Goal: Information Seeking & Learning: Learn about a topic

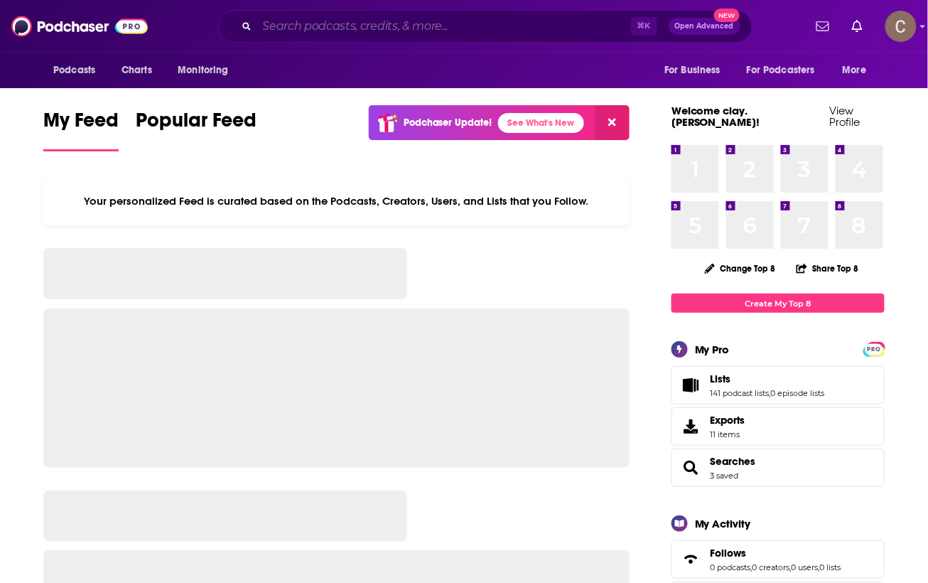
click at [375, 31] on input "Search podcasts, credits, & more..." at bounding box center [444, 26] width 374 height 23
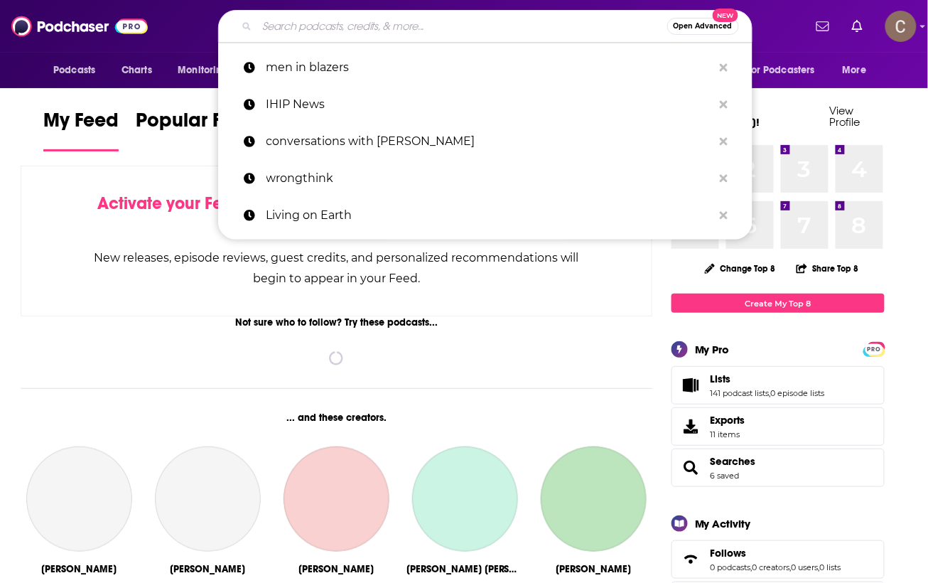
paste input "[PERSON_NAME]"
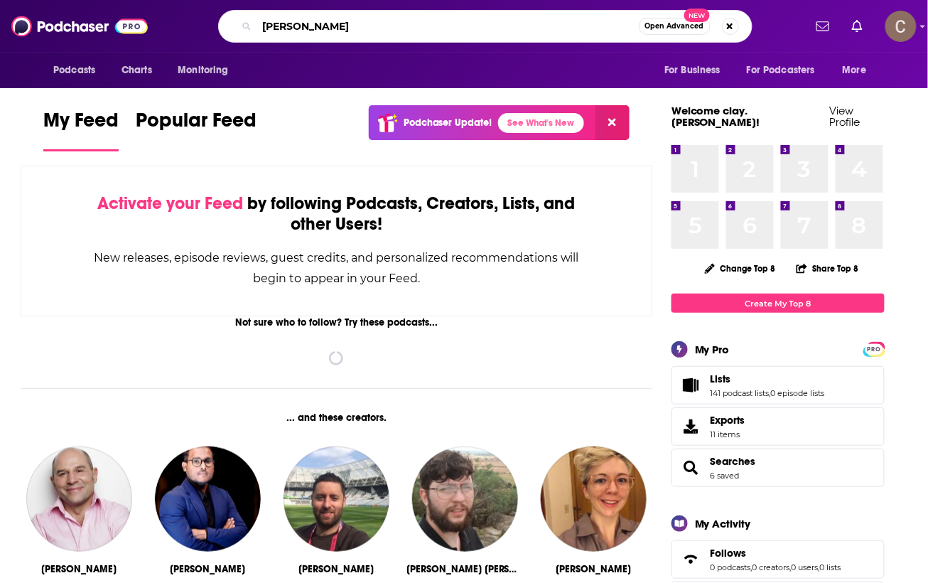
type input "[PERSON_NAME]"
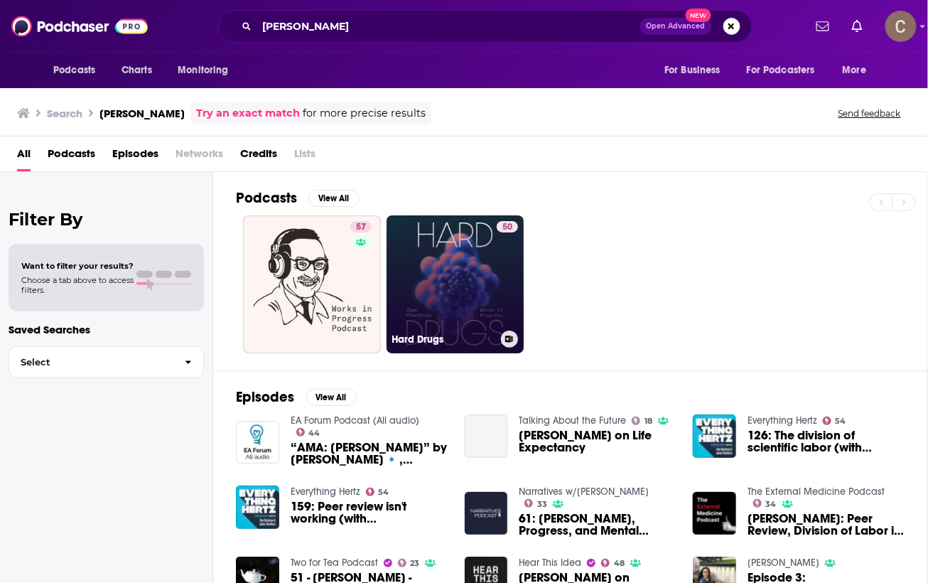
click at [475, 297] on link "50 Hard Drugs" at bounding box center [456, 284] width 138 height 138
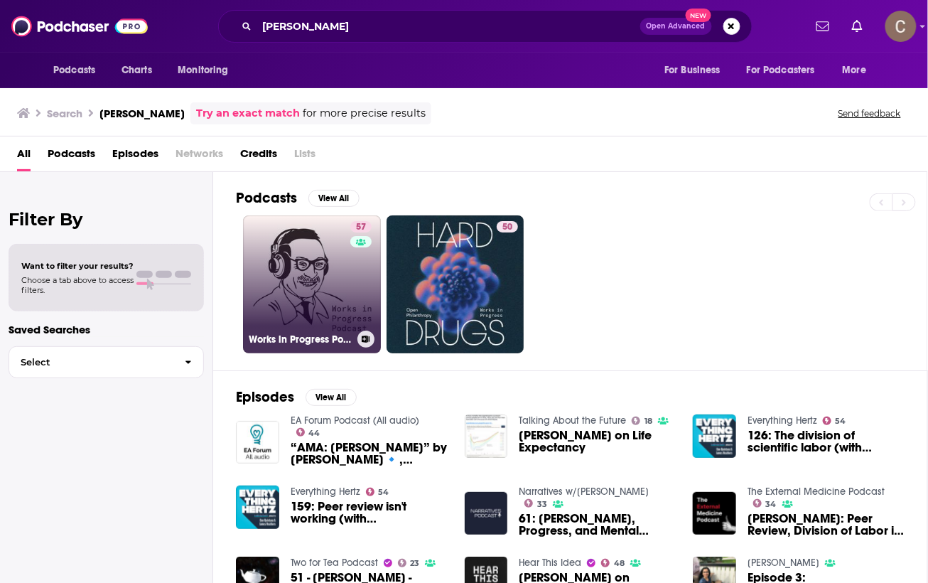
click at [294, 259] on link "57 Works in Progress Podcast" at bounding box center [312, 284] width 138 height 138
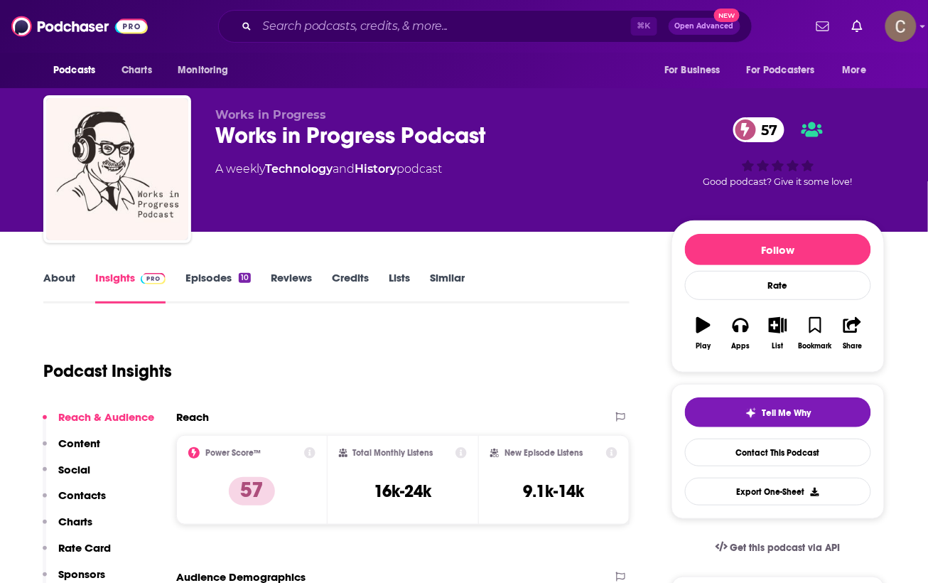
click at [220, 282] on link "Episodes 10" at bounding box center [218, 287] width 65 height 33
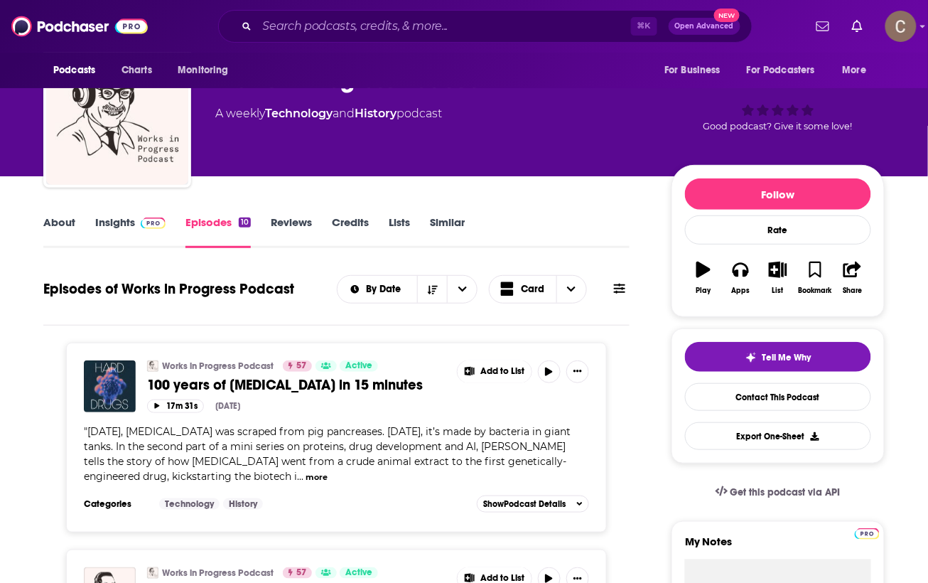
scroll to position [60, 0]
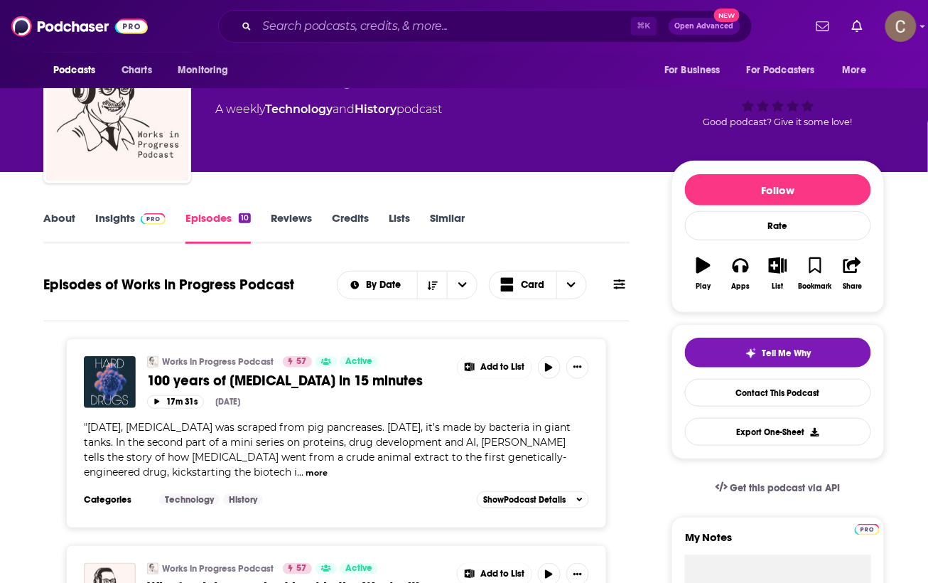
click at [141, 221] on img at bounding box center [153, 218] width 25 height 11
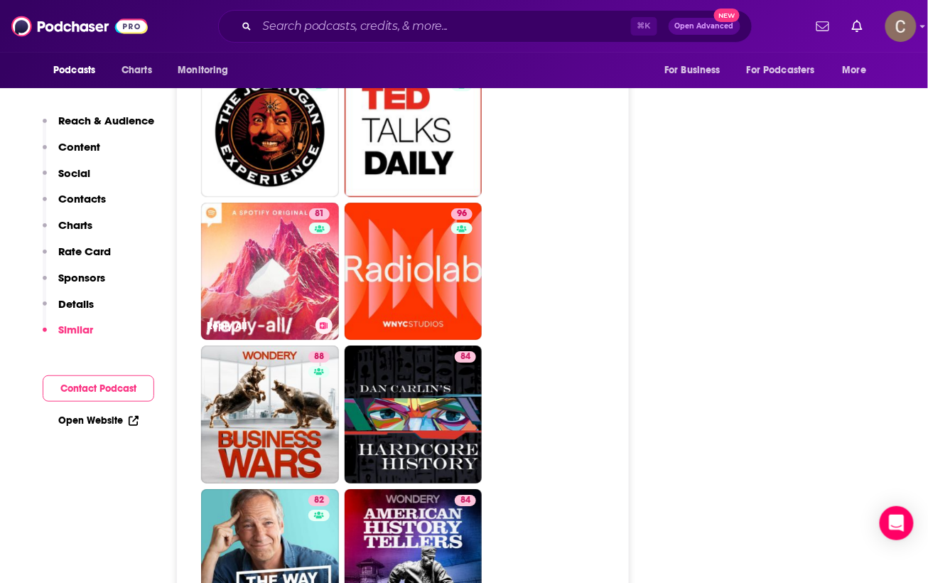
scroll to position [2449, 0]
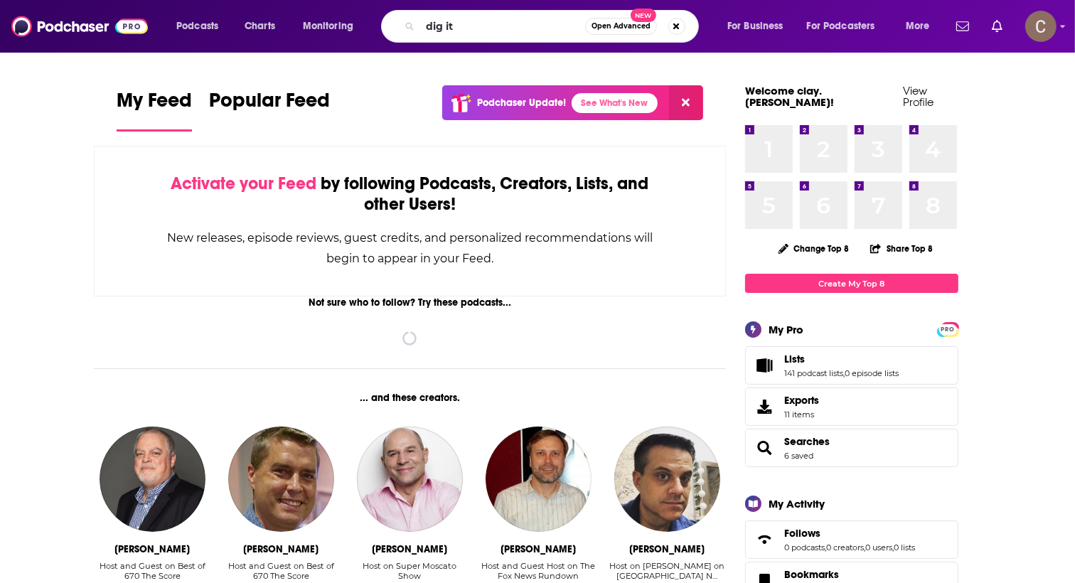
type input "dig it"
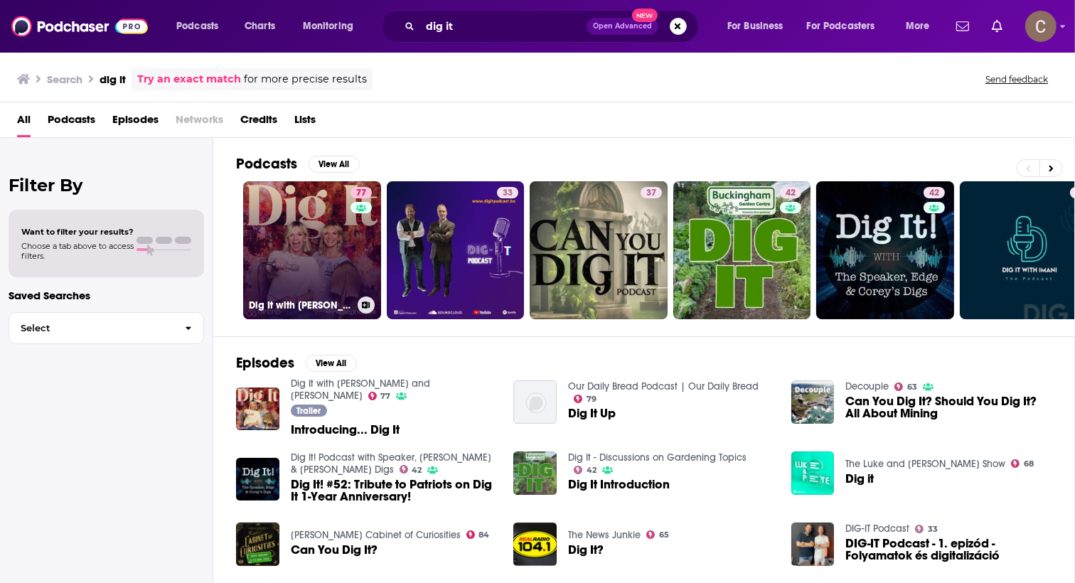
click at [318, 230] on link "77 Dig It with Jo Whiley and Zoe Ball" at bounding box center [312, 250] width 138 height 138
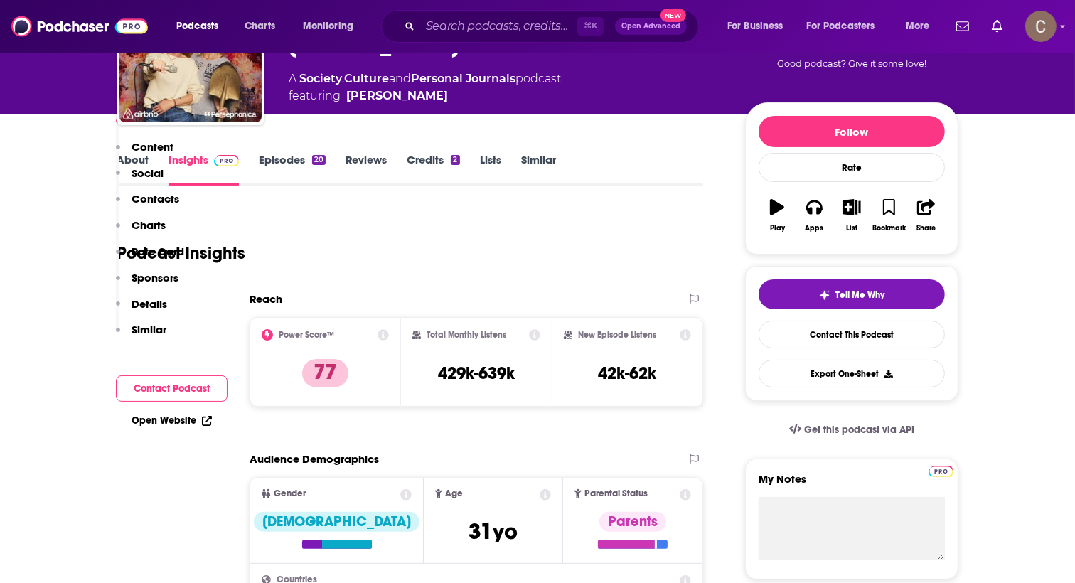
scroll to position [37, 0]
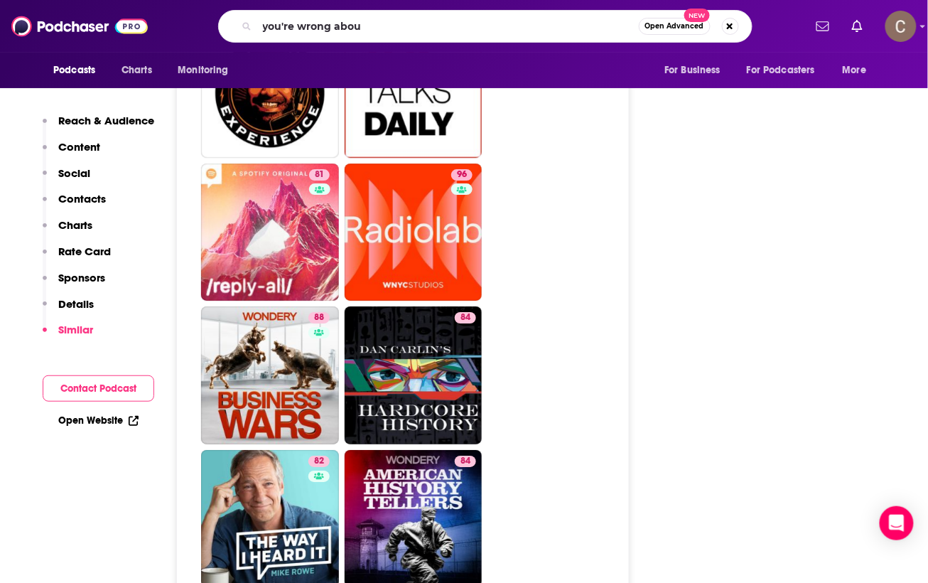
type input "you're wrong about"
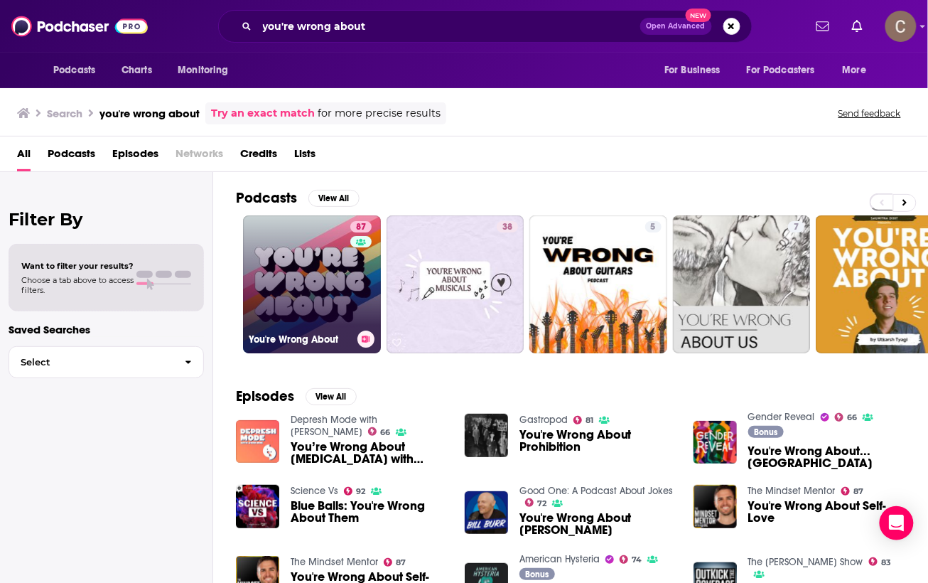
click at [286, 250] on link "87 You're Wrong About" at bounding box center [312, 284] width 138 height 138
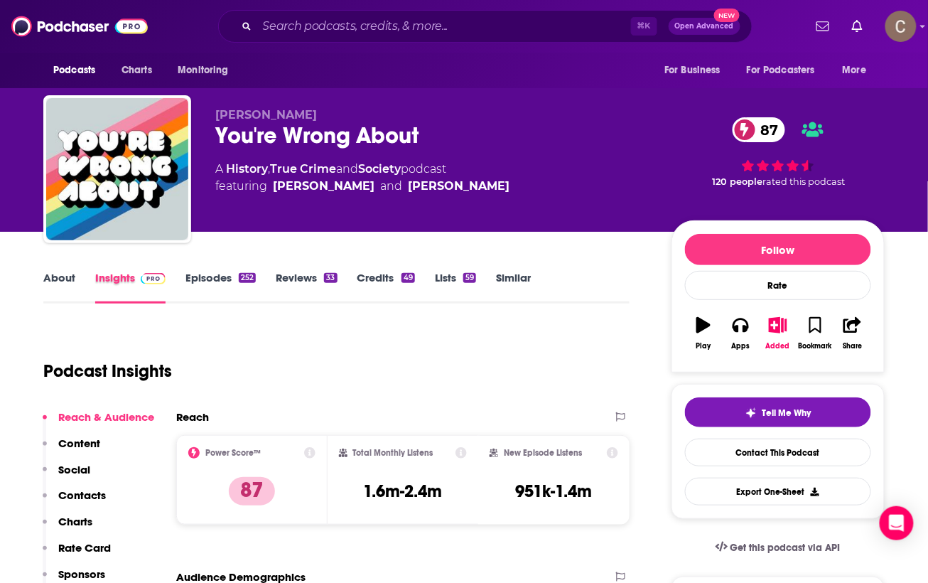
click at [175, 276] on div "Insights" at bounding box center [140, 287] width 90 height 33
click at [200, 274] on link "Episodes 252" at bounding box center [221, 287] width 70 height 33
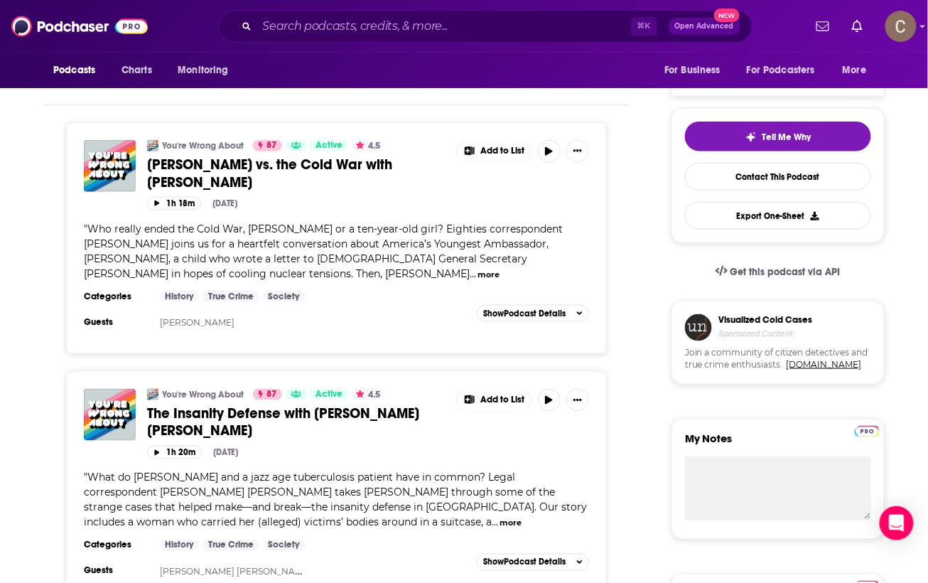
scroll to position [275, 0]
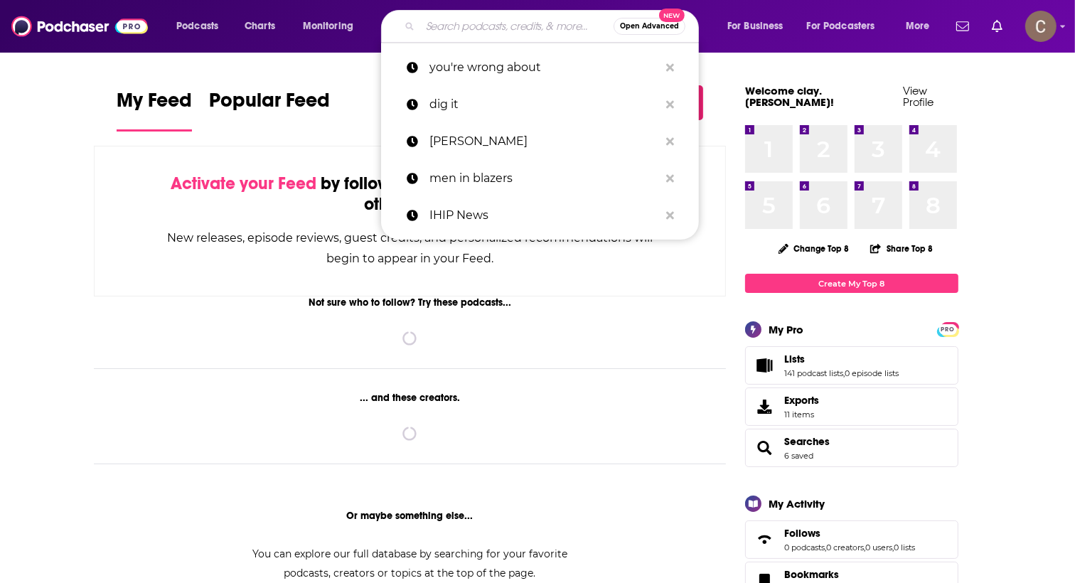
click at [430, 21] on input "Search podcasts, credits, & more..." at bounding box center [516, 26] width 193 height 23
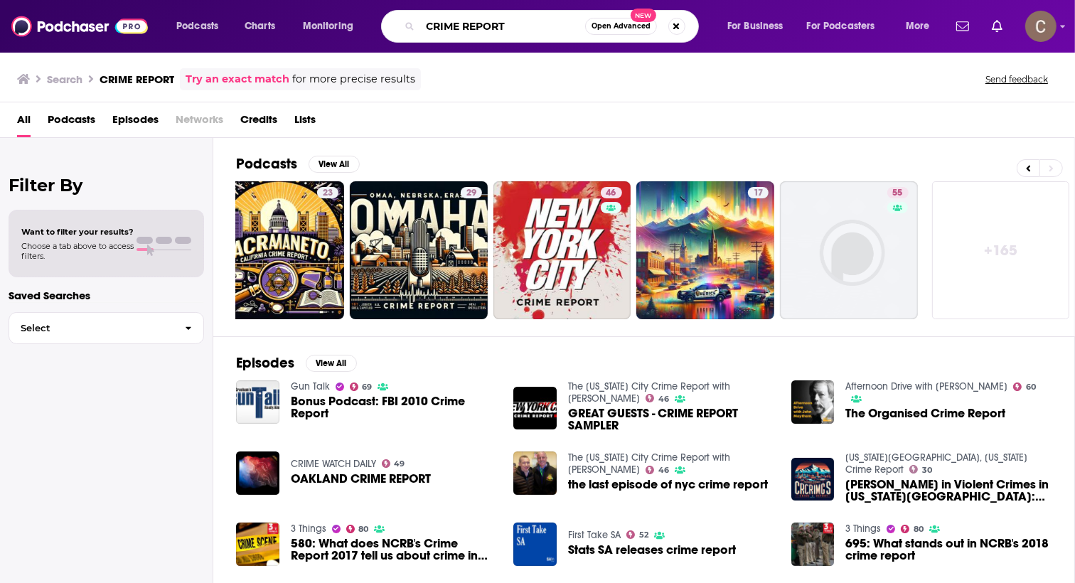
click at [531, 26] on input "CRIME REPORT" at bounding box center [502, 26] width 165 height 23
type input "CRIME REPORT christina randall"
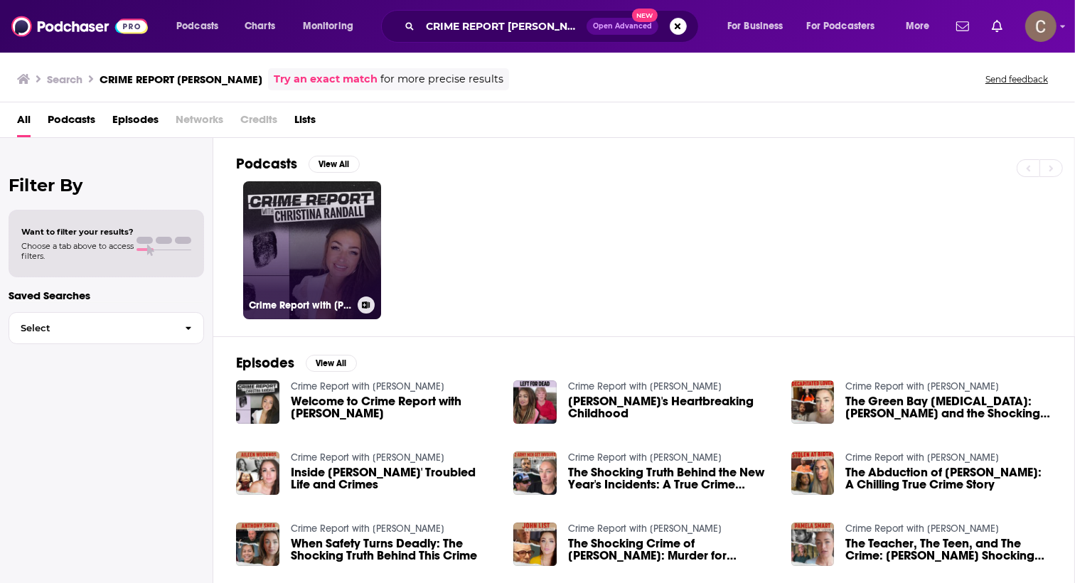
click at [323, 239] on link "Crime Report with Christina Randall" at bounding box center [312, 250] width 138 height 138
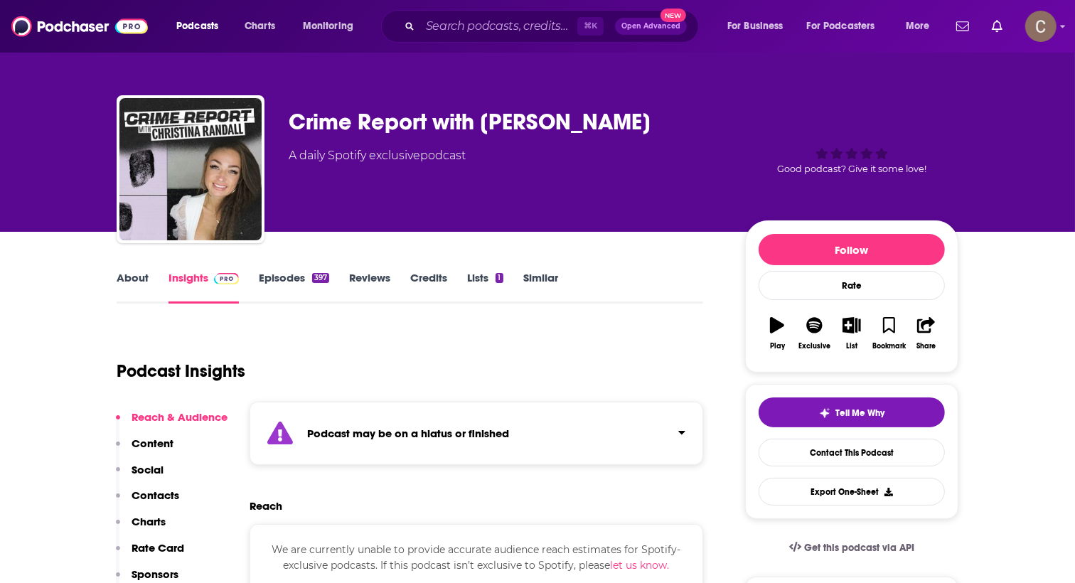
scroll to position [8, 0]
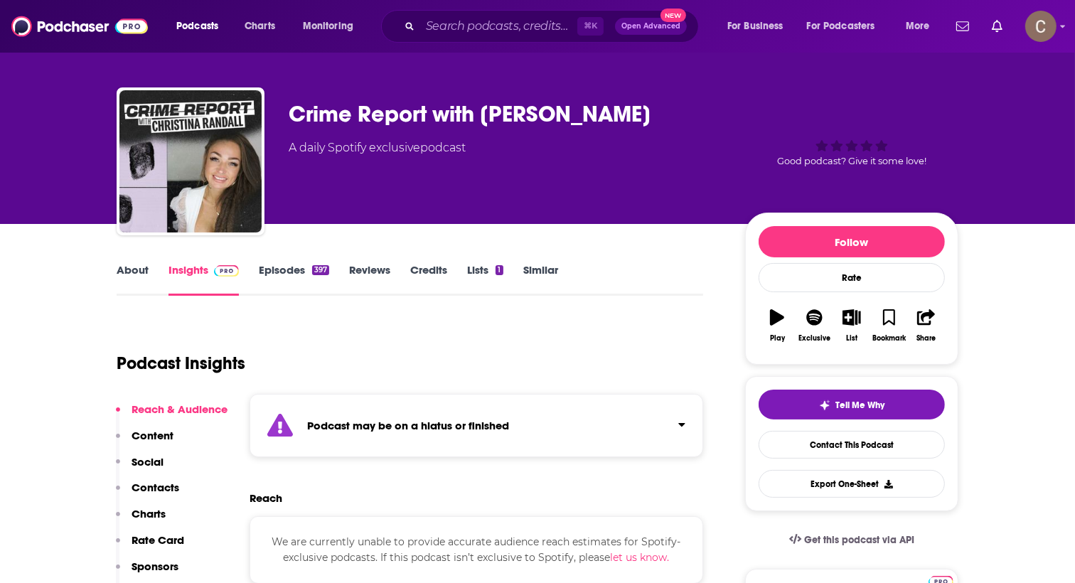
click at [618, 427] on div "Podcast may be on a hiatus or finished" at bounding box center [475, 425] width 453 height 63
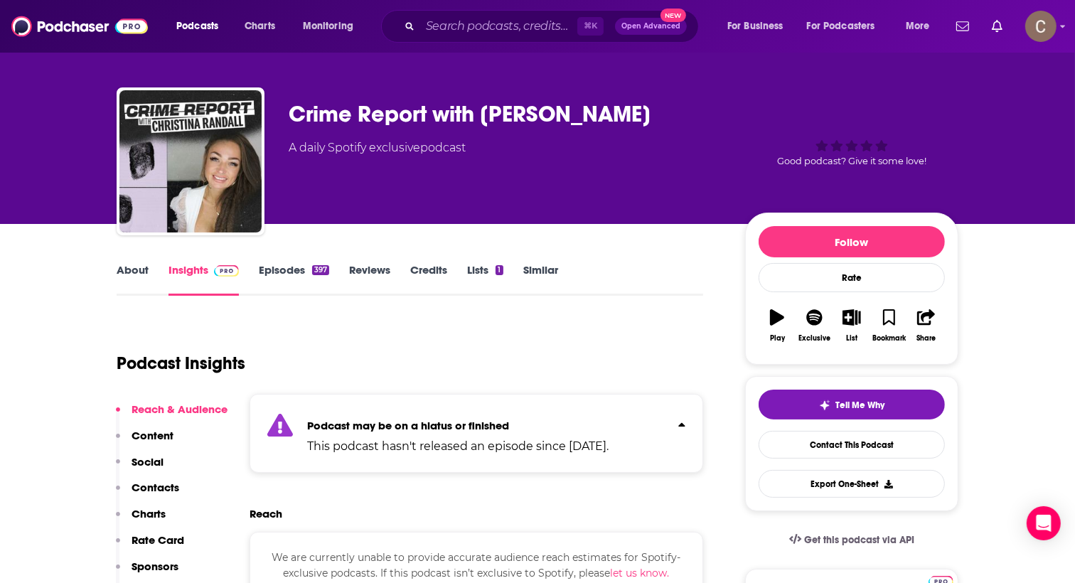
click at [603, 362] on div "Podcast Insights" at bounding box center [404, 354] width 575 height 72
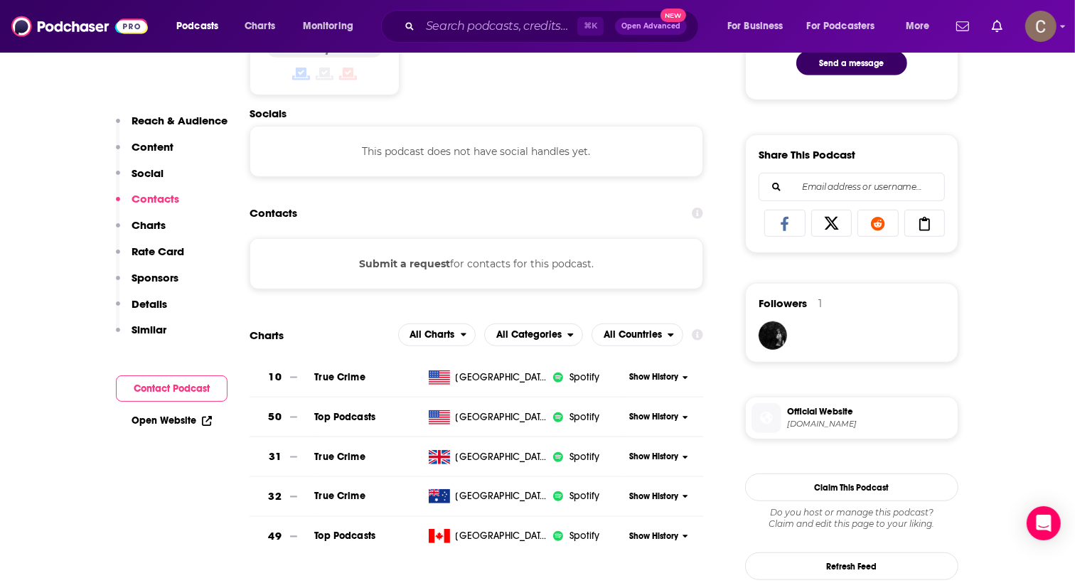
scroll to position [837, 0]
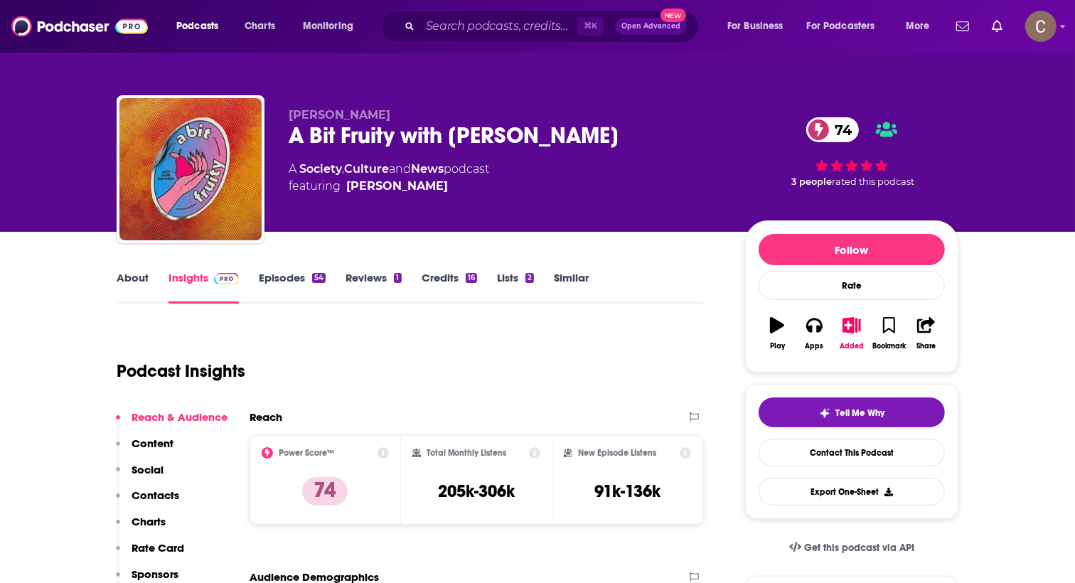
click at [268, 281] on link "Episodes 54" at bounding box center [292, 287] width 67 height 33
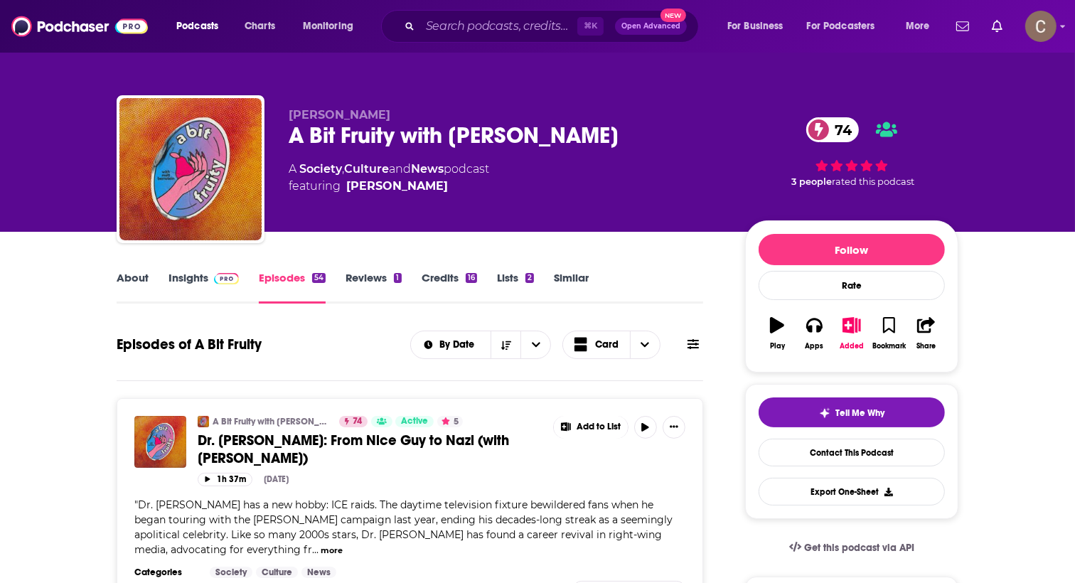
drag, startPoint x: 611, startPoint y: 134, endPoint x: 291, endPoint y: 131, distance: 319.8
click at [291, 131] on div "A Bit Fruity with Matt Bernstein 74" at bounding box center [506, 136] width 434 height 28
copy h2 "A Bit Fruity with Matt Bernstein"
click at [848, 328] on icon "button" at bounding box center [852, 325] width 18 height 16
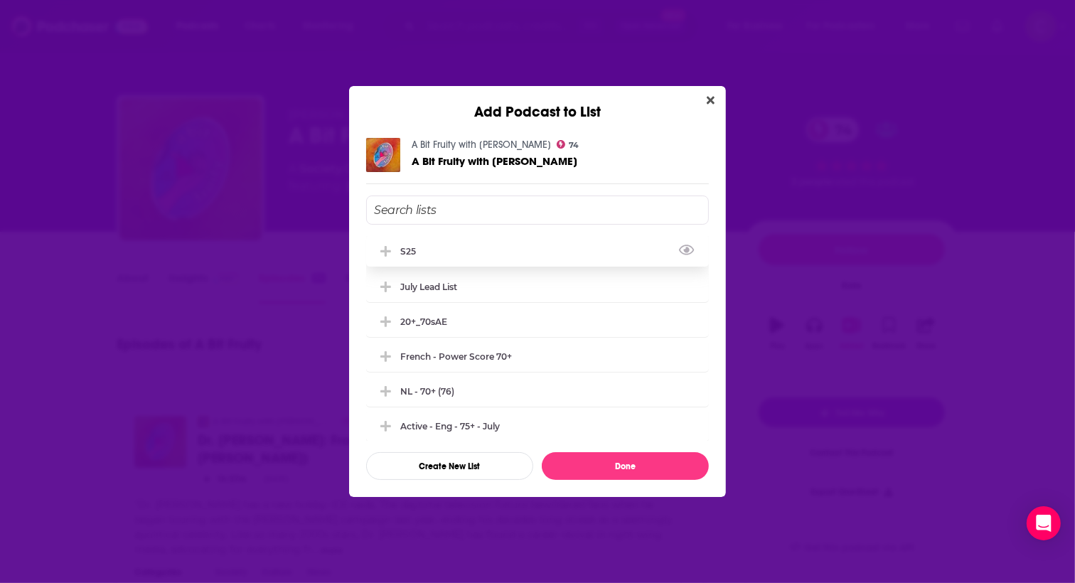
click at [502, 254] on div "s25" at bounding box center [537, 250] width 343 height 31
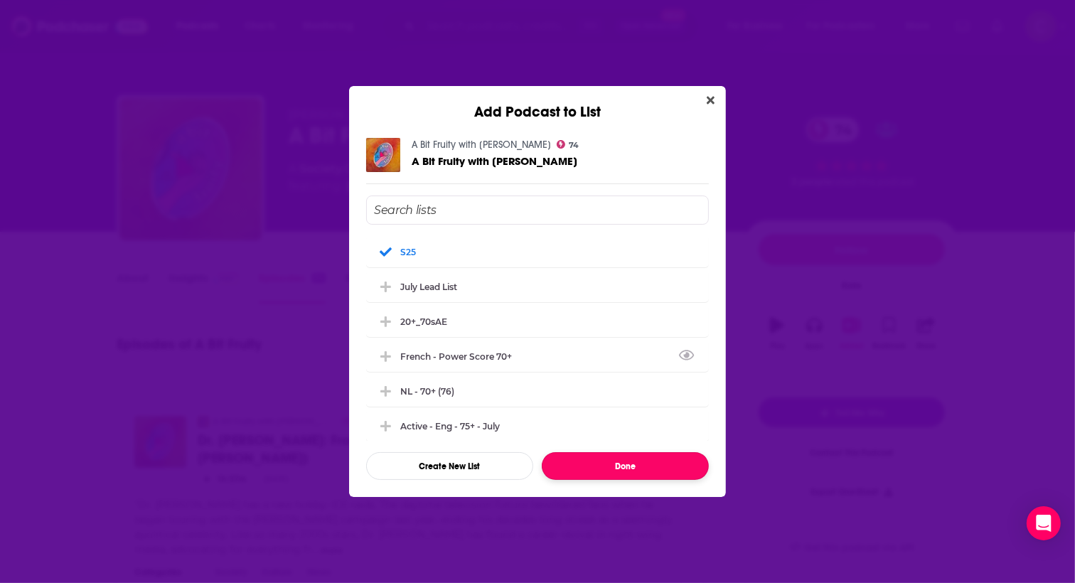
click at [645, 460] on button "Done" at bounding box center [625, 466] width 167 height 28
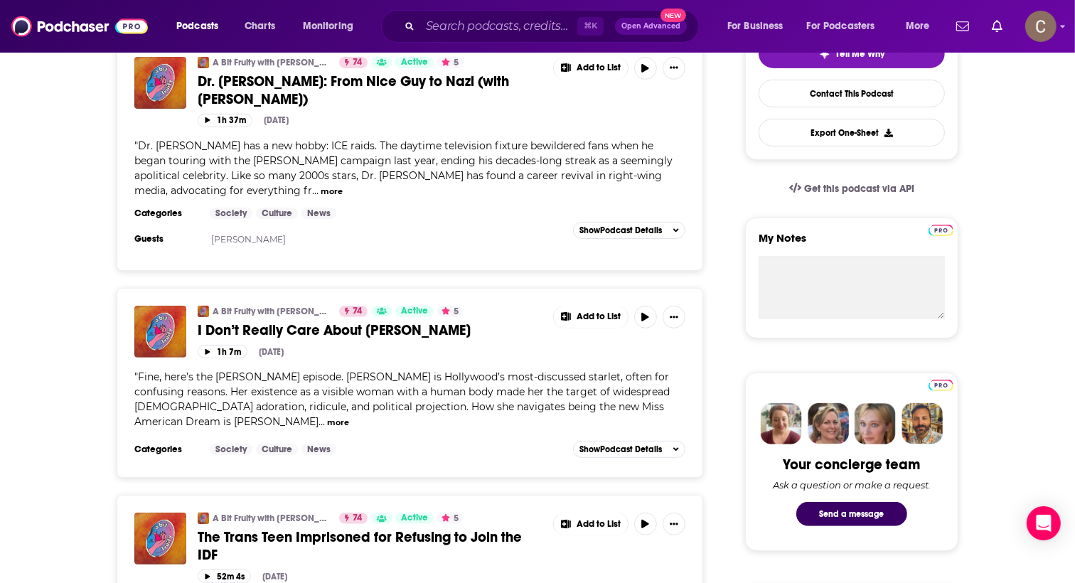
scroll to position [367, 0]
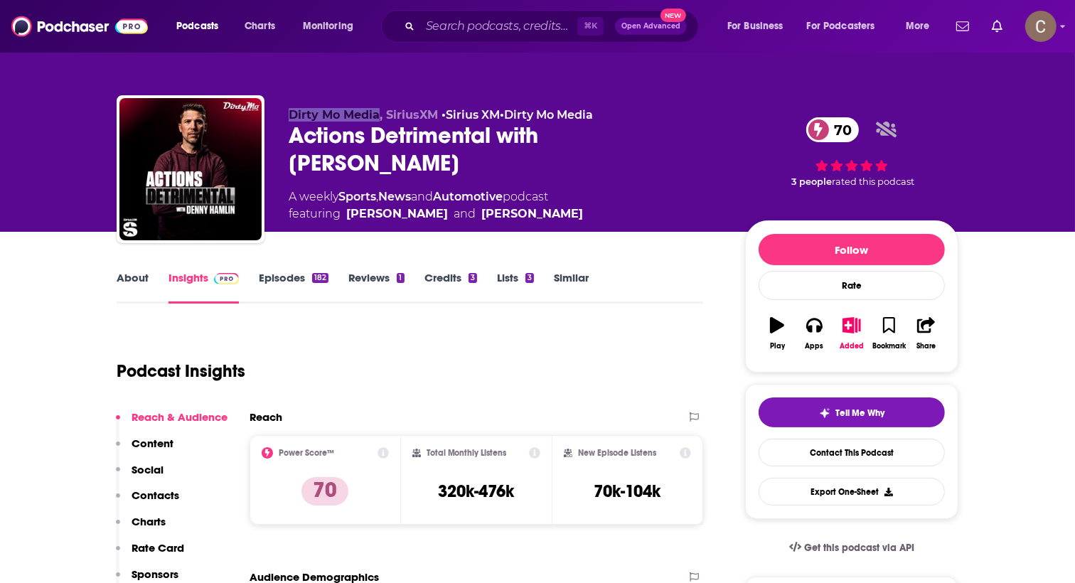
drag, startPoint x: 286, startPoint y: 116, endPoint x: 380, endPoint y: 122, distance: 94.0
click at [380, 122] on div "Dirty Mo Media, SiriusXM • Sirius XM • Dirty Mo Media Actions Detrimental with …" at bounding box center [538, 172] width 842 height 154
copy span "Dirty Mo Media"
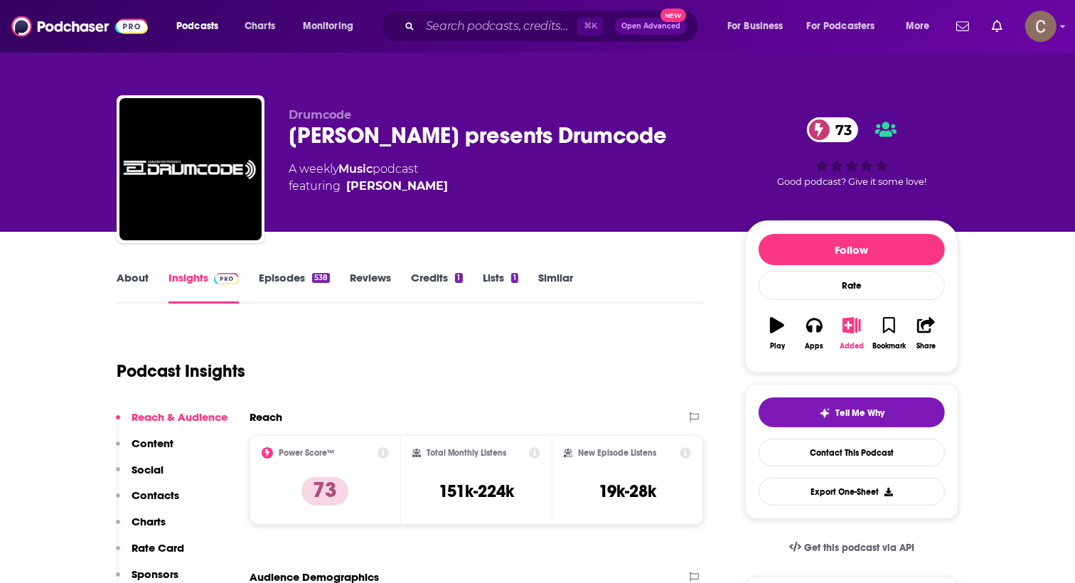
click at [844, 323] on icon "button" at bounding box center [852, 325] width 18 height 16
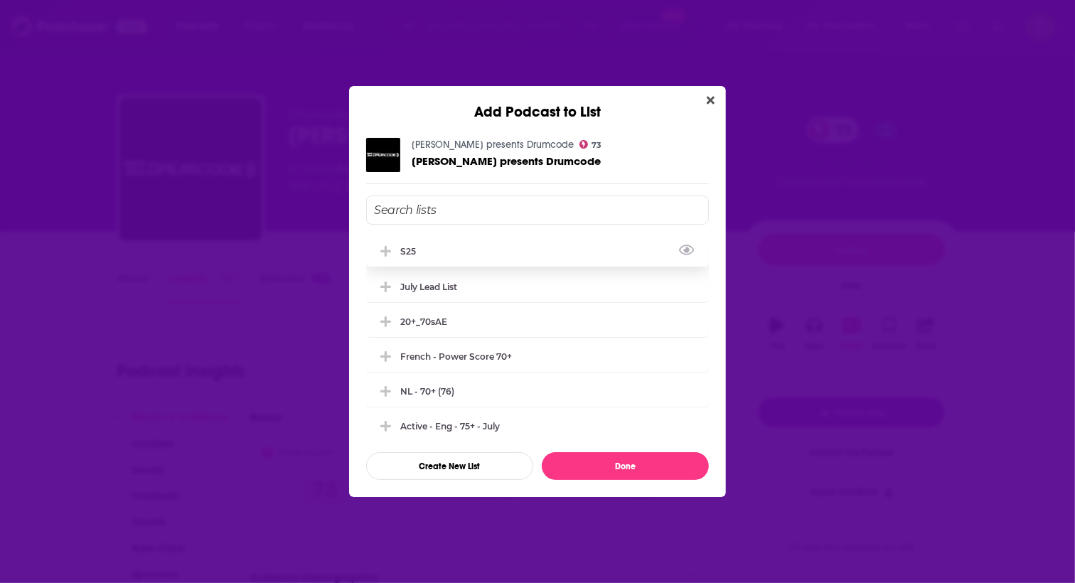
click at [431, 261] on div "s25" at bounding box center [537, 250] width 343 height 31
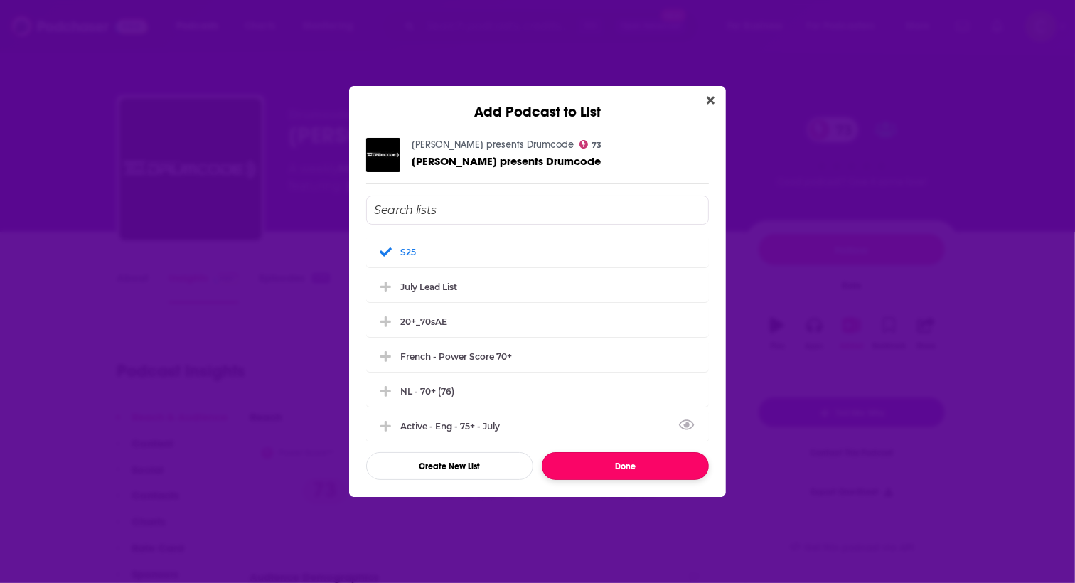
click at [605, 466] on button "Done" at bounding box center [625, 466] width 167 height 28
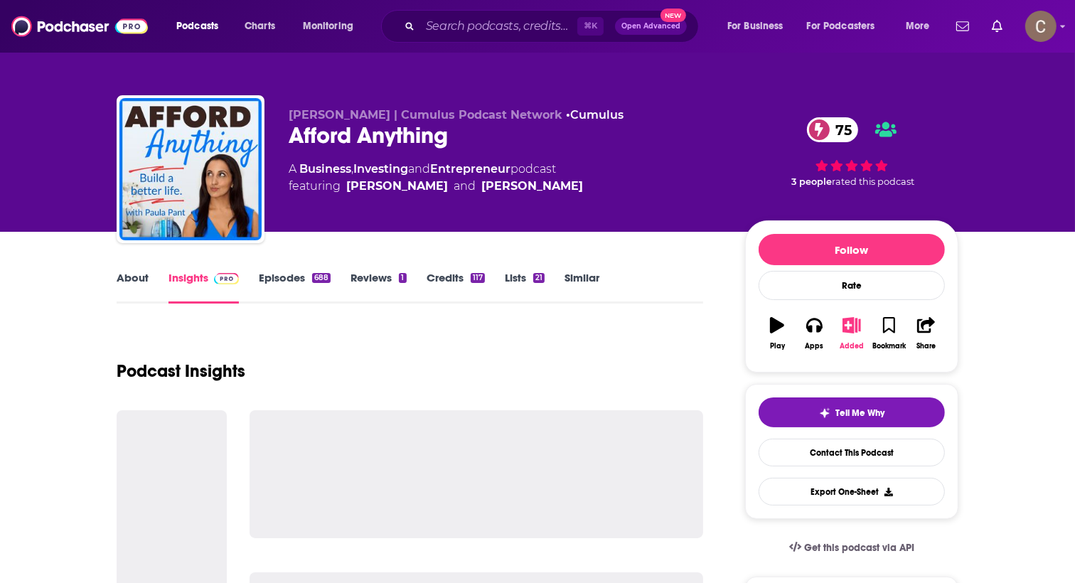
click at [854, 328] on icon "button" at bounding box center [852, 325] width 18 height 16
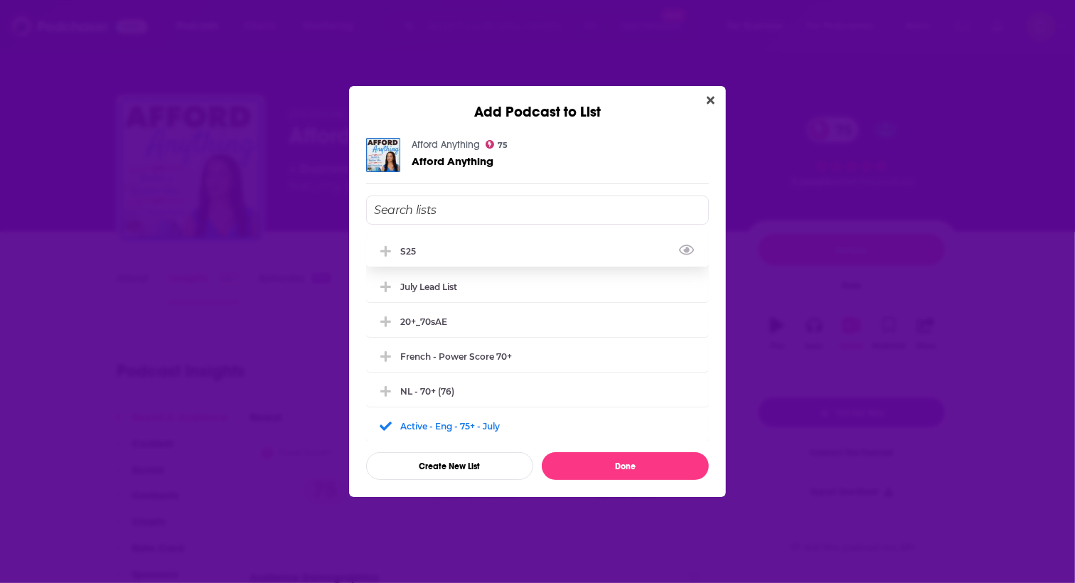
click at [432, 257] on div "s25" at bounding box center [537, 250] width 343 height 31
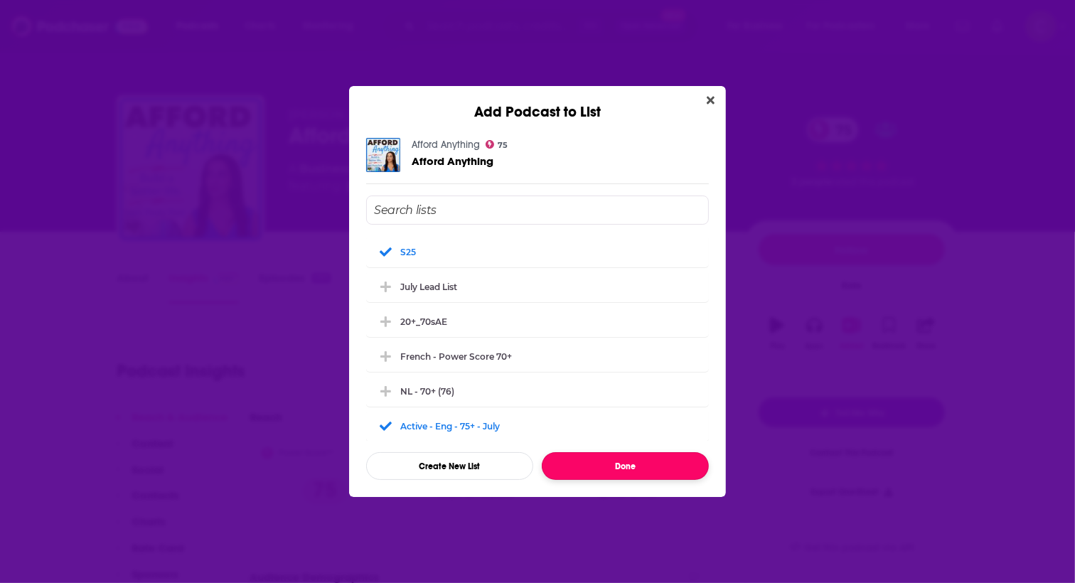
click at [574, 466] on button "Done" at bounding box center [625, 466] width 167 height 28
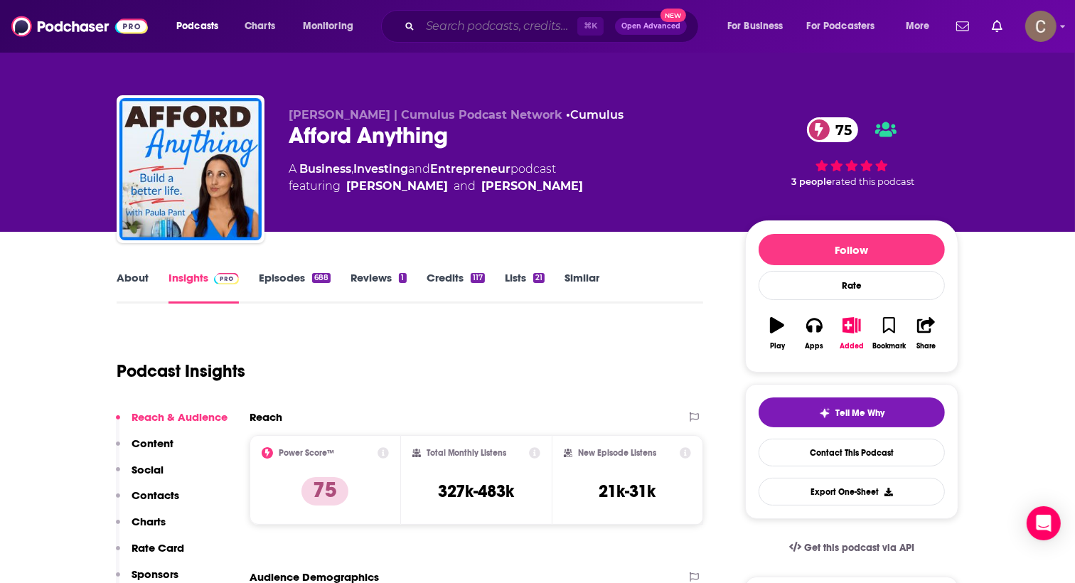
click at [448, 24] on input "Search podcasts, credits, & more..." at bounding box center [498, 26] width 157 height 23
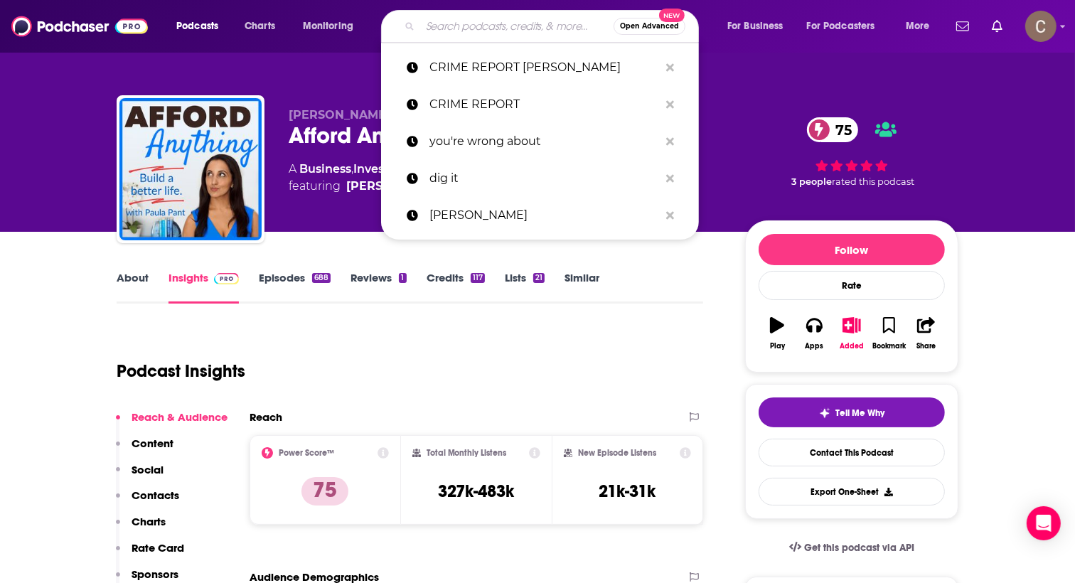
paste input "Armchair Explorer"
type input "Armchair Explorer"
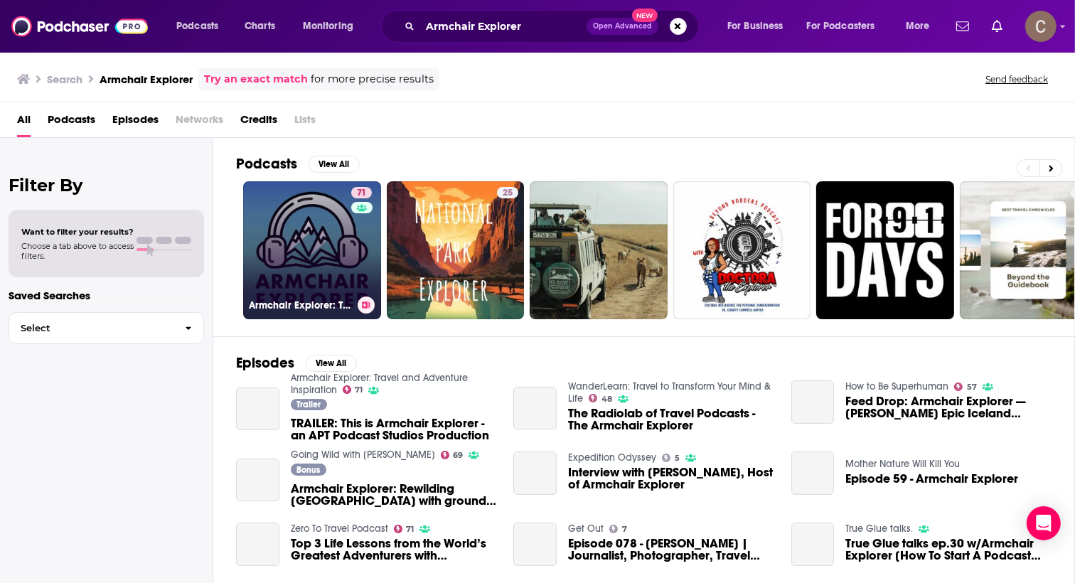
click at [282, 241] on link "71 Armchair Explorer: Travel and Adventure Inspiration" at bounding box center [312, 250] width 138 height 138
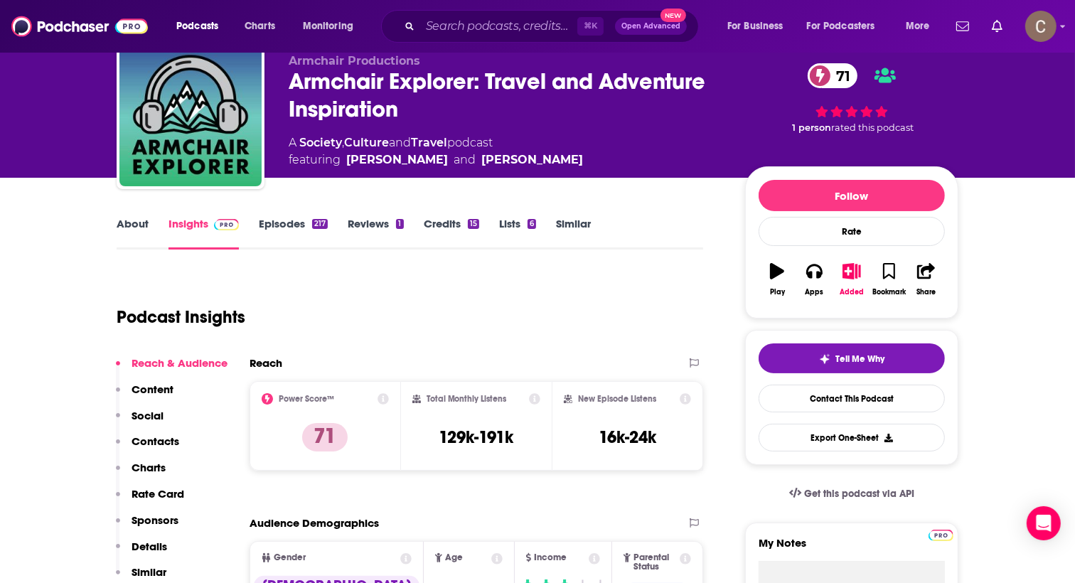
scroll to position [33, 0]
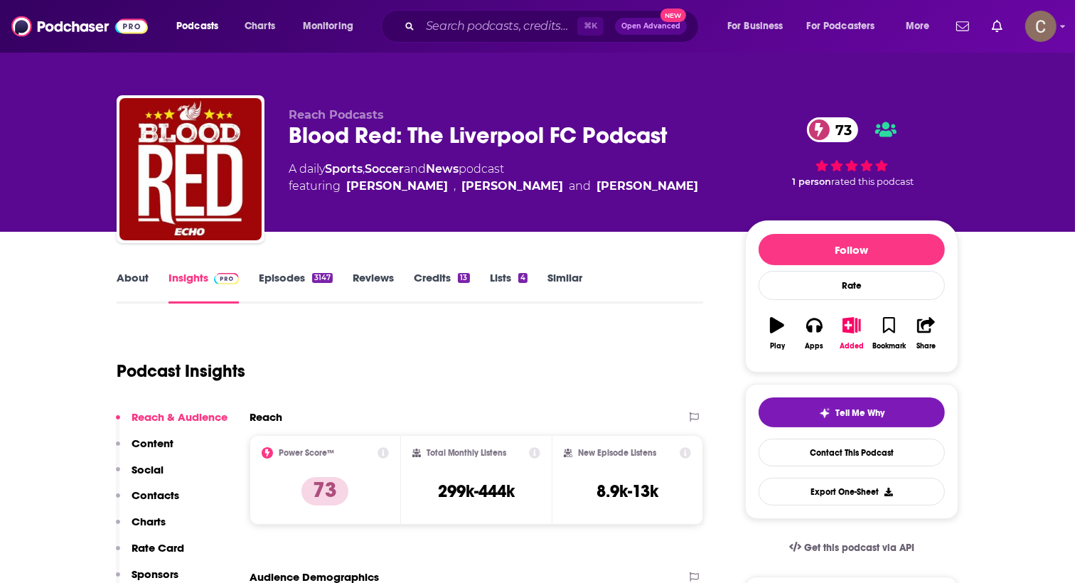
click at [147, 279] on link "About" at bounding box center [133, 287] width 32 height 33
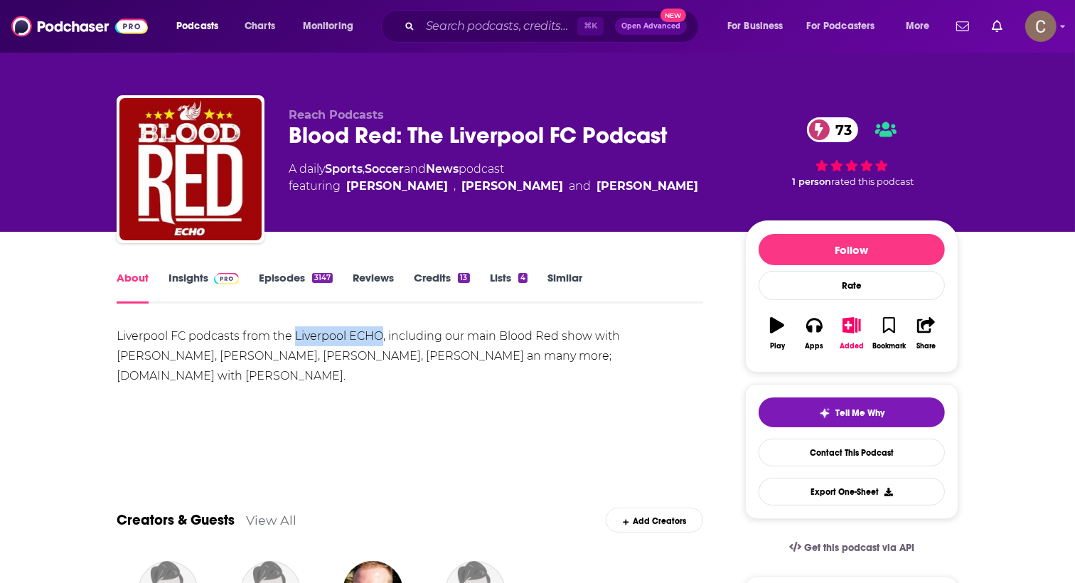
drag, startPoint x: 385, startPoint y: 337, endPoint x: 299, endPoint y: 336, distance: 86.0
click at [299, 336] on div "Liverpool FC podcasts from the Liverpool ECHO, including our main Blood Red sho…" at bounding box center [410, 356] width 586 height 60
copy div "Liverpool ECHO"
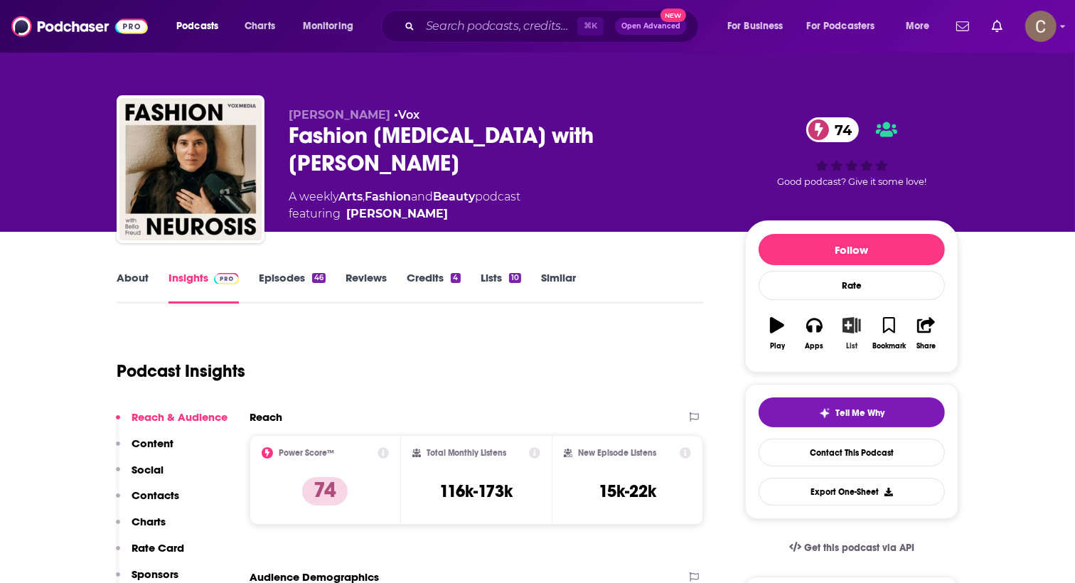
click at [853, 328] on icon "button" at bounding box center [852, 325] width 18 height 16
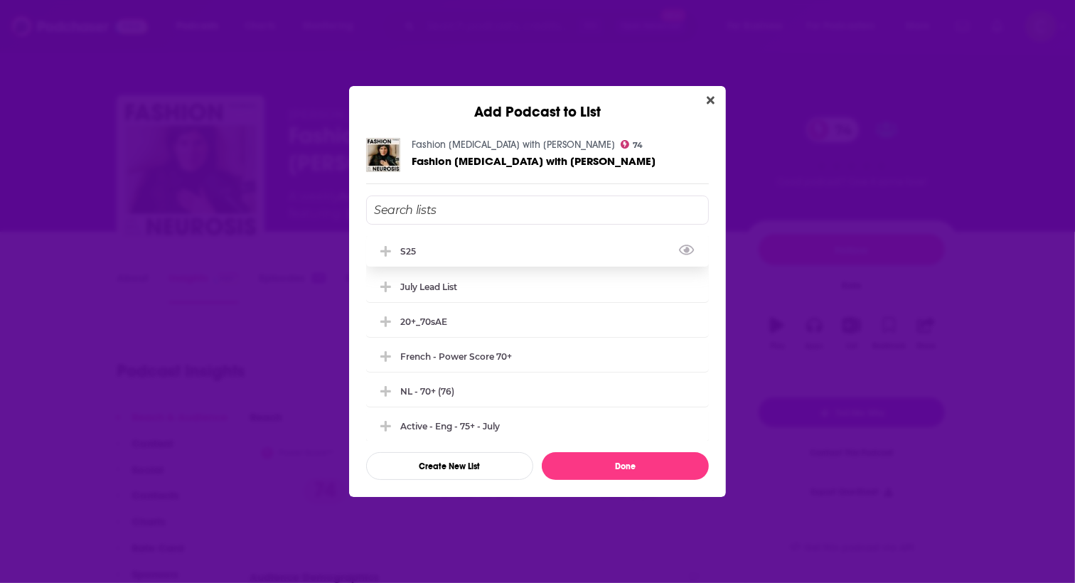
click at [440, 250] on div "s25" at bounding box center [537, 250] width 343 height 31
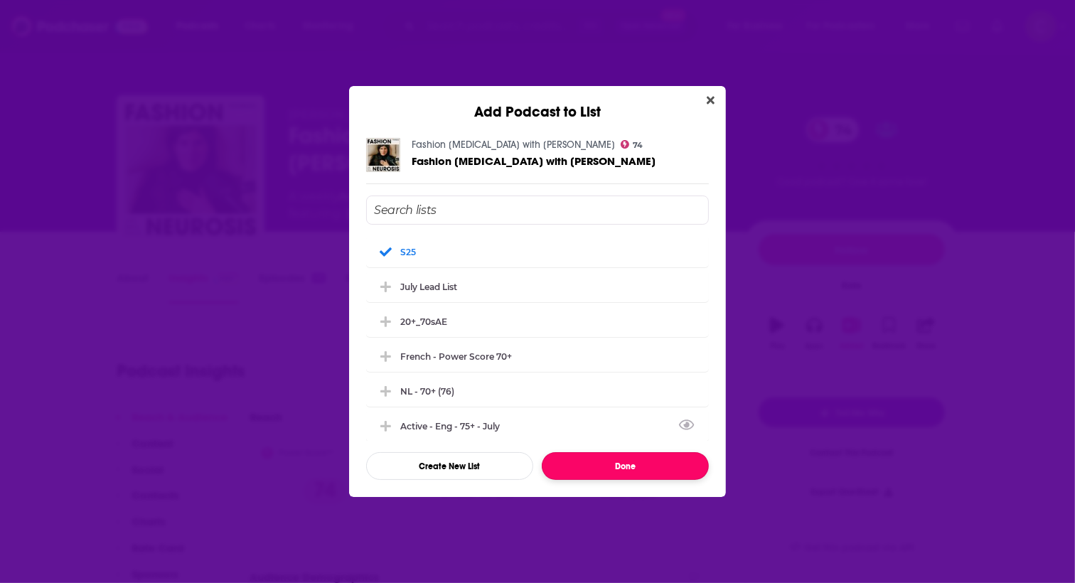
click at [586, 464] on button "Done" at bounding box center [625, 466] width 167 height 28
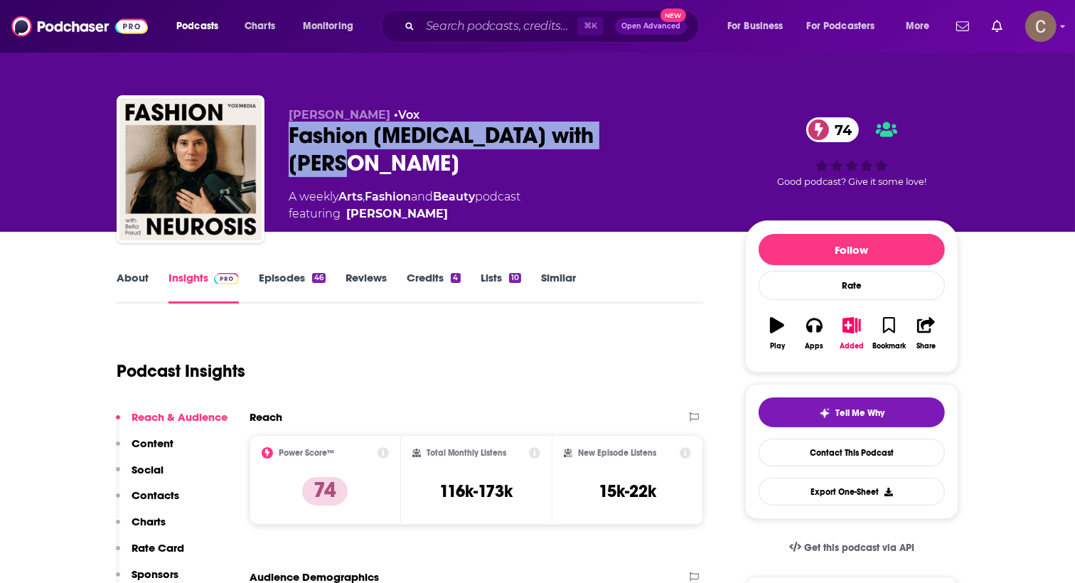
drag, startPoint x: 637, startPoint y: 141, endPoint x: 285, endPoint y: 134, distance: 351.9
click at [285, 134] on div "[PERSON_NAME] • Vox Fashion [MEDICAL_DATA] with [PERSON_NAME] 74 A weekly Arts …" at bounding box center [538, 172] width 842 height 154
copy h2 "Fashion [MEDICAL_DATA] with [PERSON_NAME]"
click at [297, 279] on link "Episodes 46" at bounding box center [292, 287] width 67 height 33
